Goal: Find specific page/section: Find specific page/section

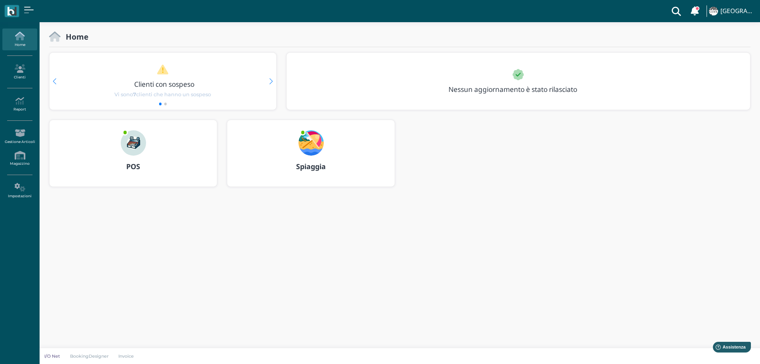
click at [310, 142] on img at bounding box center [310, 142] width 25 height 25
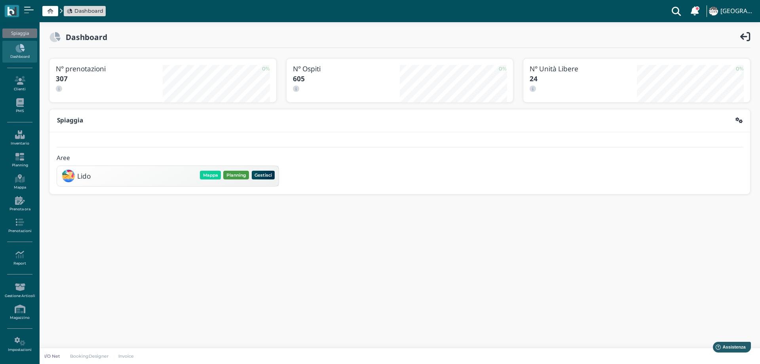
click at [228, 177] on button "Planning" at bounding box center [236, 175] width 26 height 9
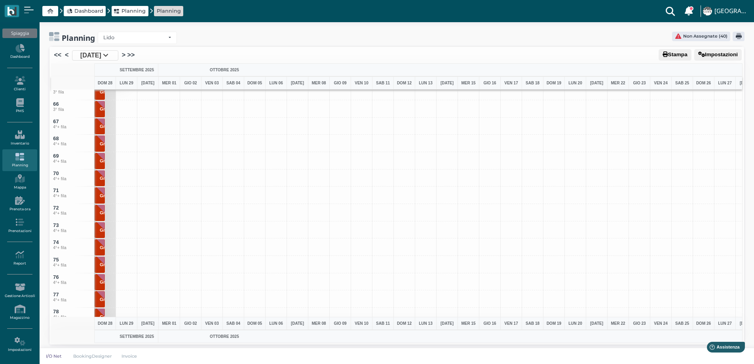
scroll to position [1148, 0]
